Goal: Task Accomplishment & Management: Manage account settings

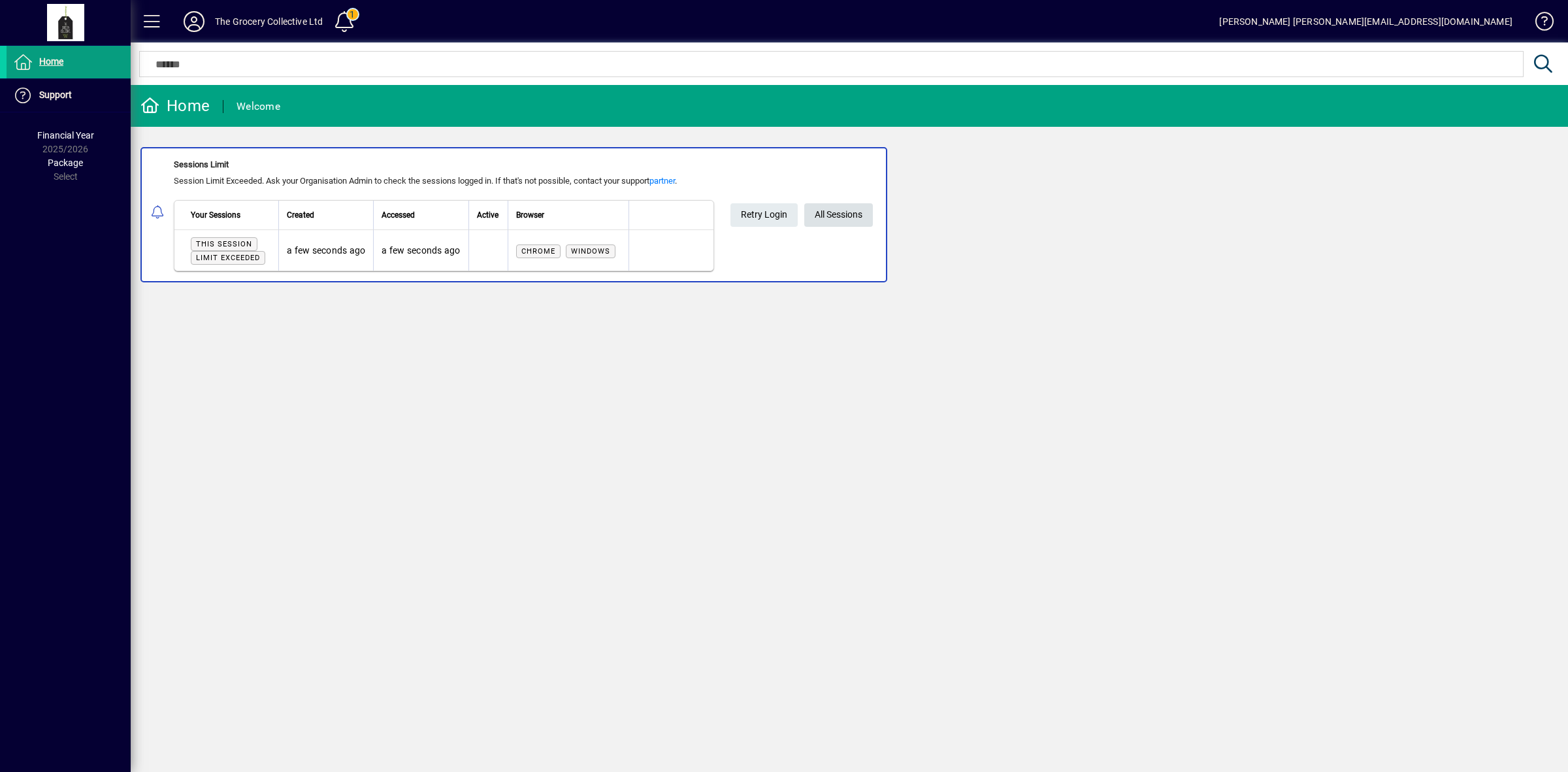
click at [847, 216] on span "All Sessions" at bounding box center [838, 215] width 47 height 22
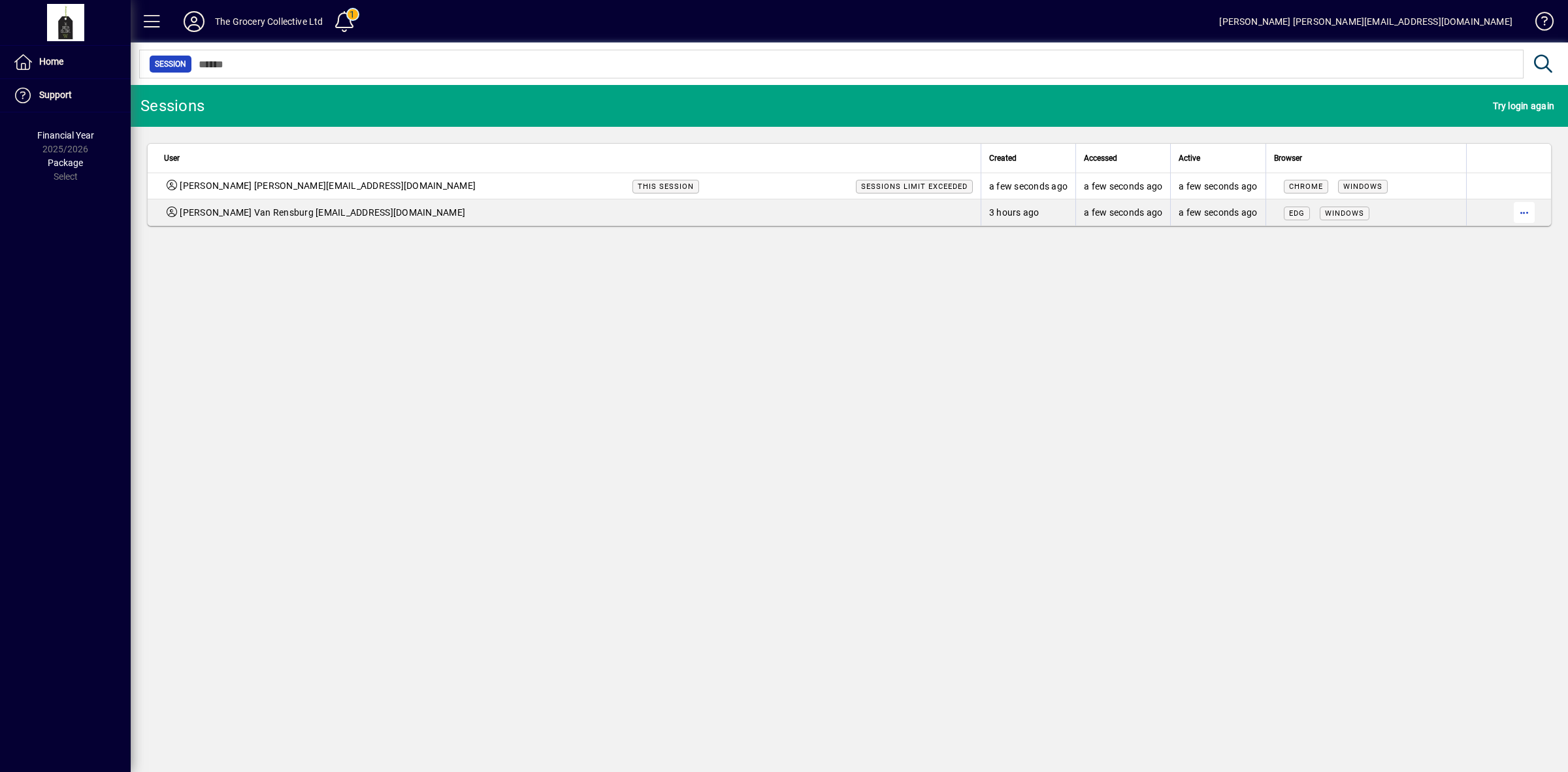
click at [1526, 211] on span "button" at bounding box center [1524, 212] width 31 height 31
click at [1453, 236] on span "Logout" at bounding box center [1470, 241] width 110 height 16
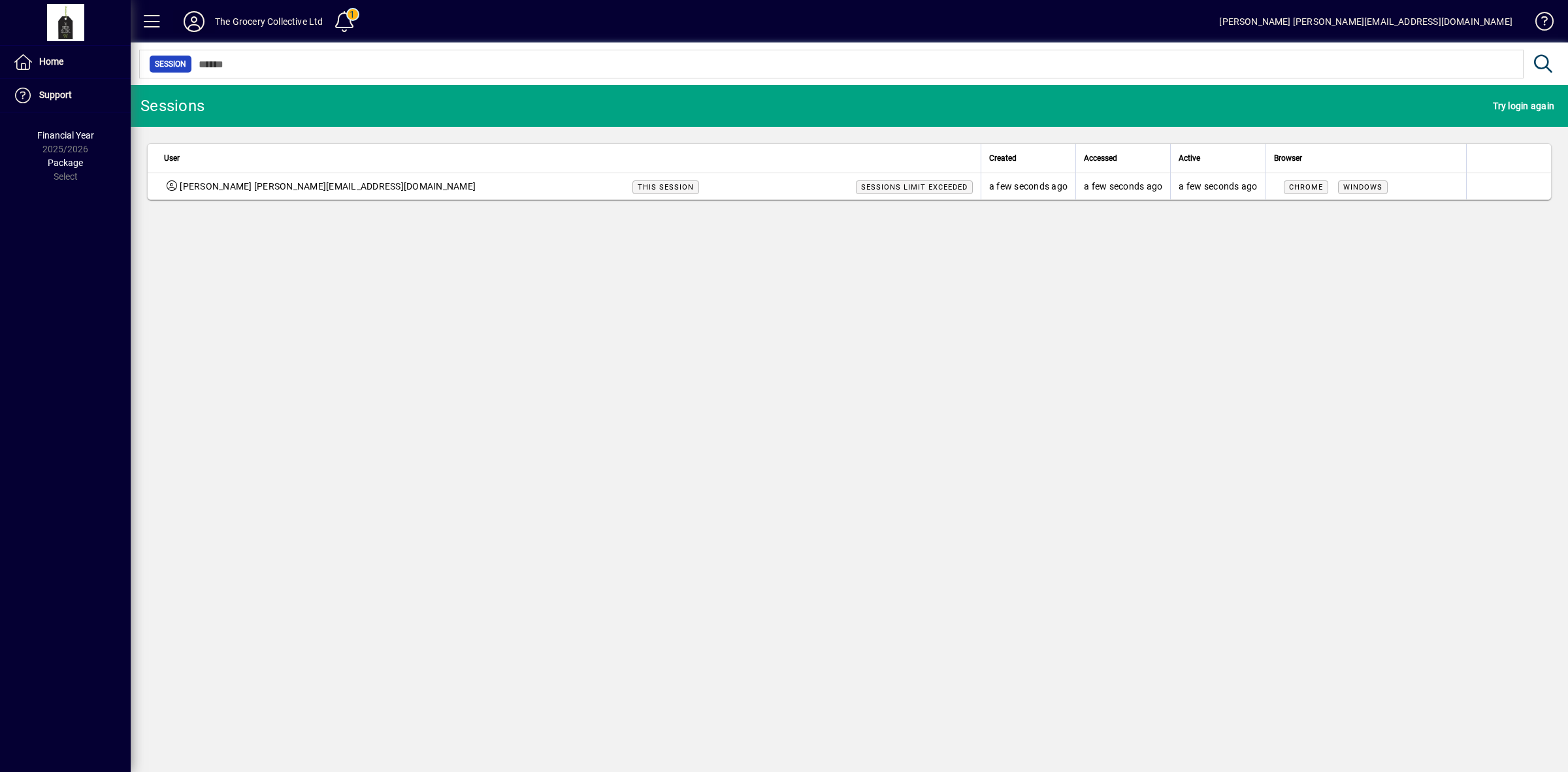
click at [194, 18] on icon at bounding box center [194, 21] width 26 height 21
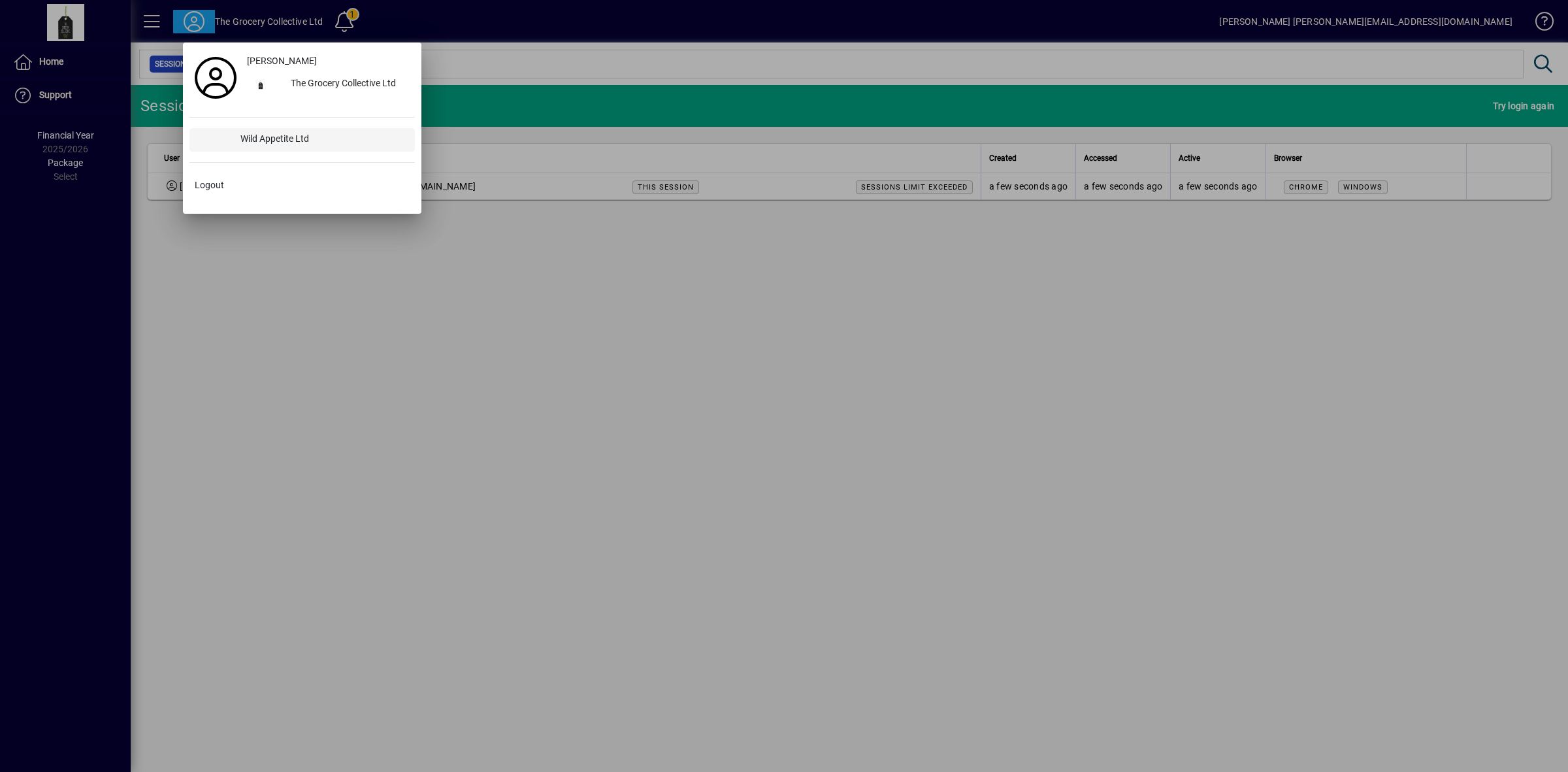
click at [253, 144] on div "Wild Appetite Ltd" at bounding box center [322, 140] width 185 height 23
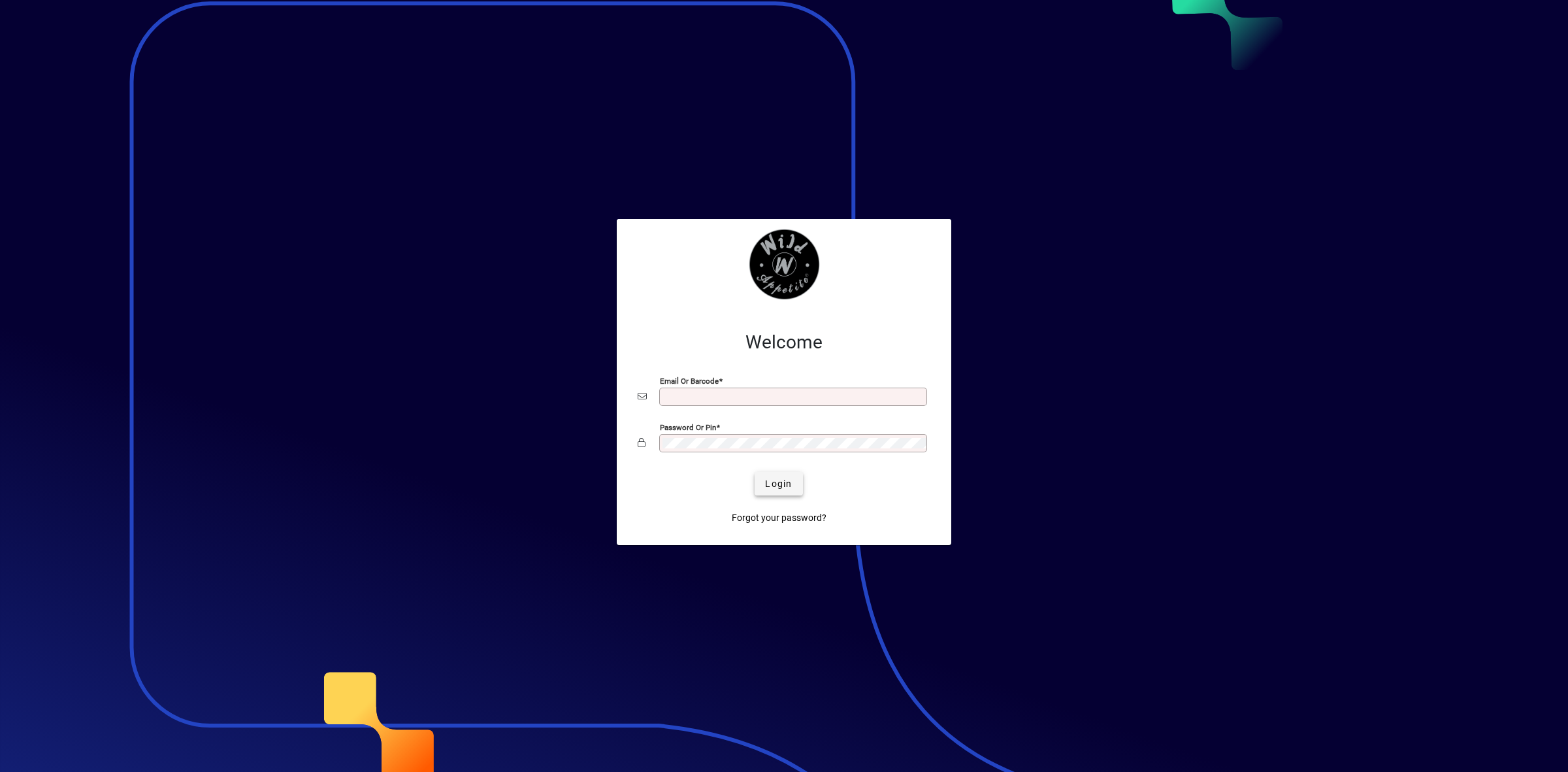
type input "**********"
click at [775, 488] on span "Login" at bounding box center [778, 484] width 27 height 14
